Goal: Task Accomplishment & Management: Manage account settings

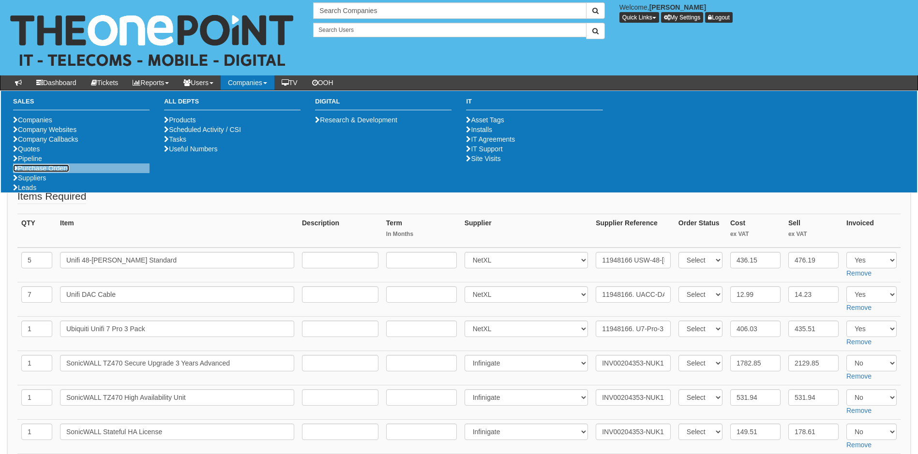
click at [53, 172] on link "Purchase Orders" at bounding box center [41, 169] width 56 height 8
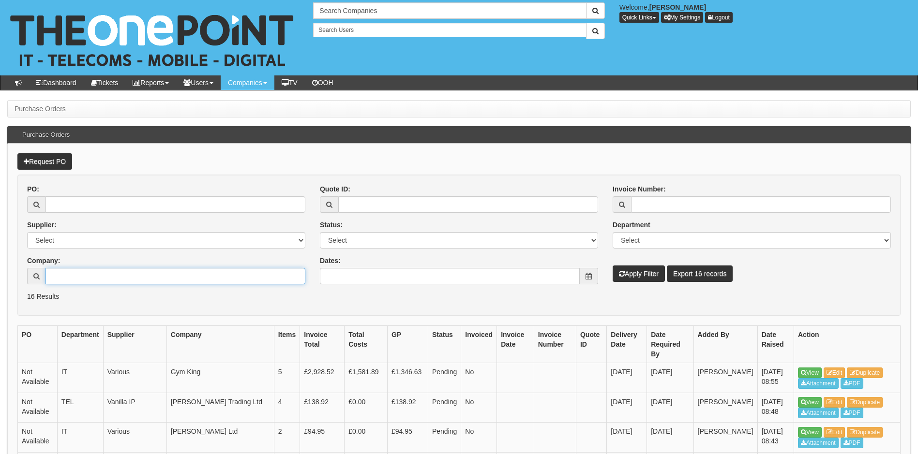
click at [84, 274] on input "Company:" at bounding box center [175, 276] width 260 height 16
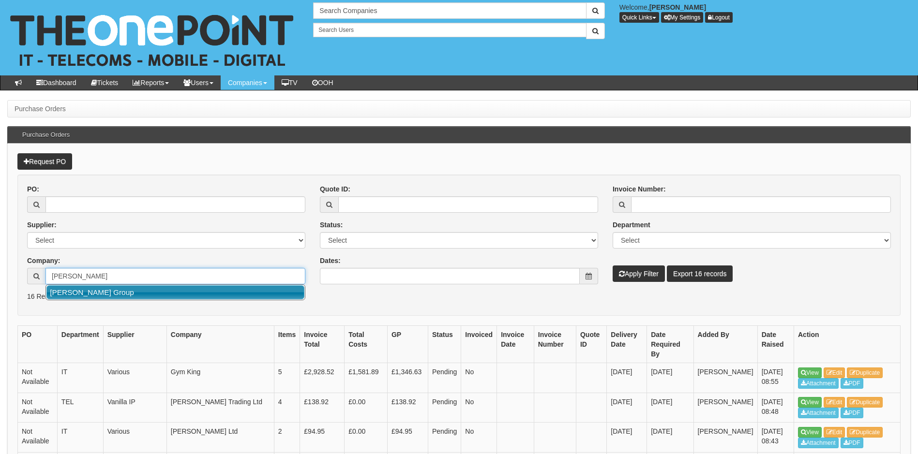
click at [91, 295] on link "[PERSON_NAME] Group" at bounding box center [175, 293] width 258 height 14
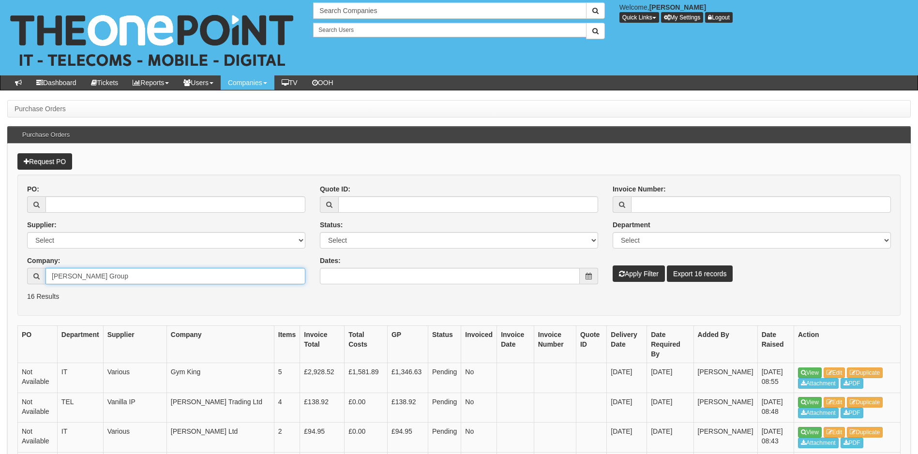
type input "[PERSON_NAME] Group"
click at [637, 278] on button "Apply Filter" at bounding box center [639, 274] width 52 height 16
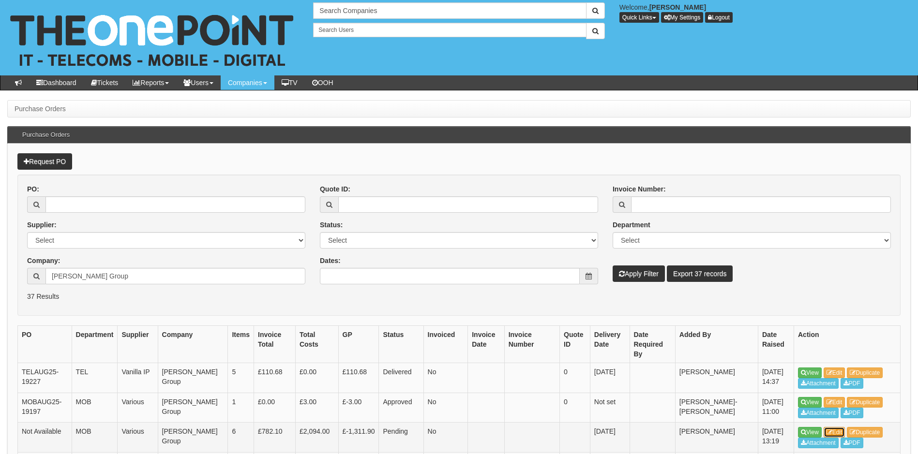
click at [831, 430] on icon at bounding box center [830, 433] width 6 height 6
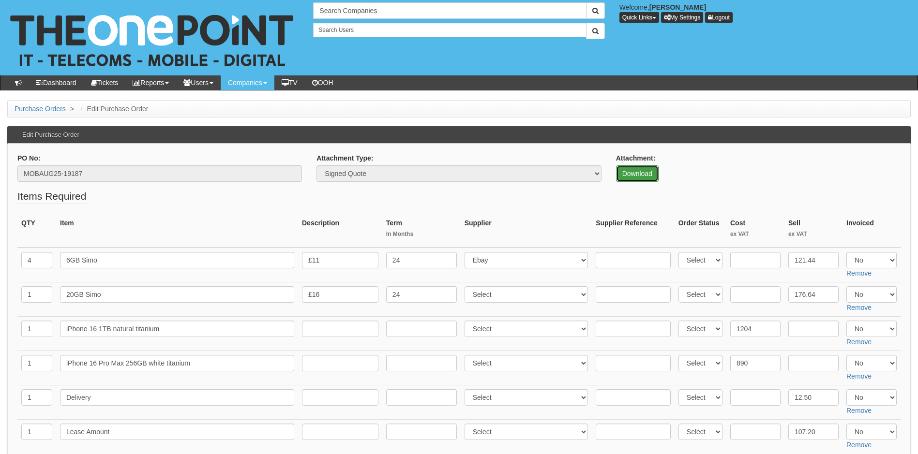
click at [640, 174] on link "Download" at bounding box center [637, 174] width 43 height 16
